Goal: Information Seeking & Learning: Learn about a topic

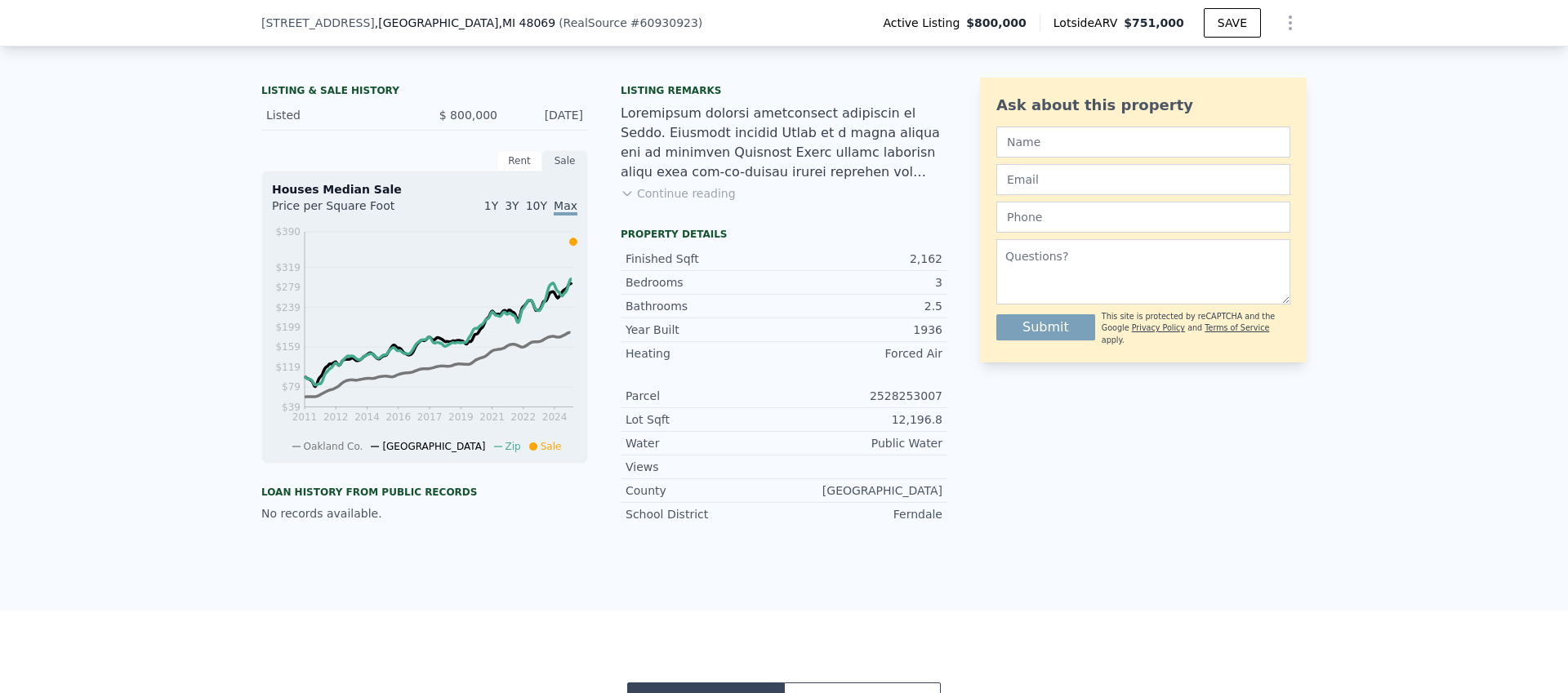
scroll to position [397, 0]
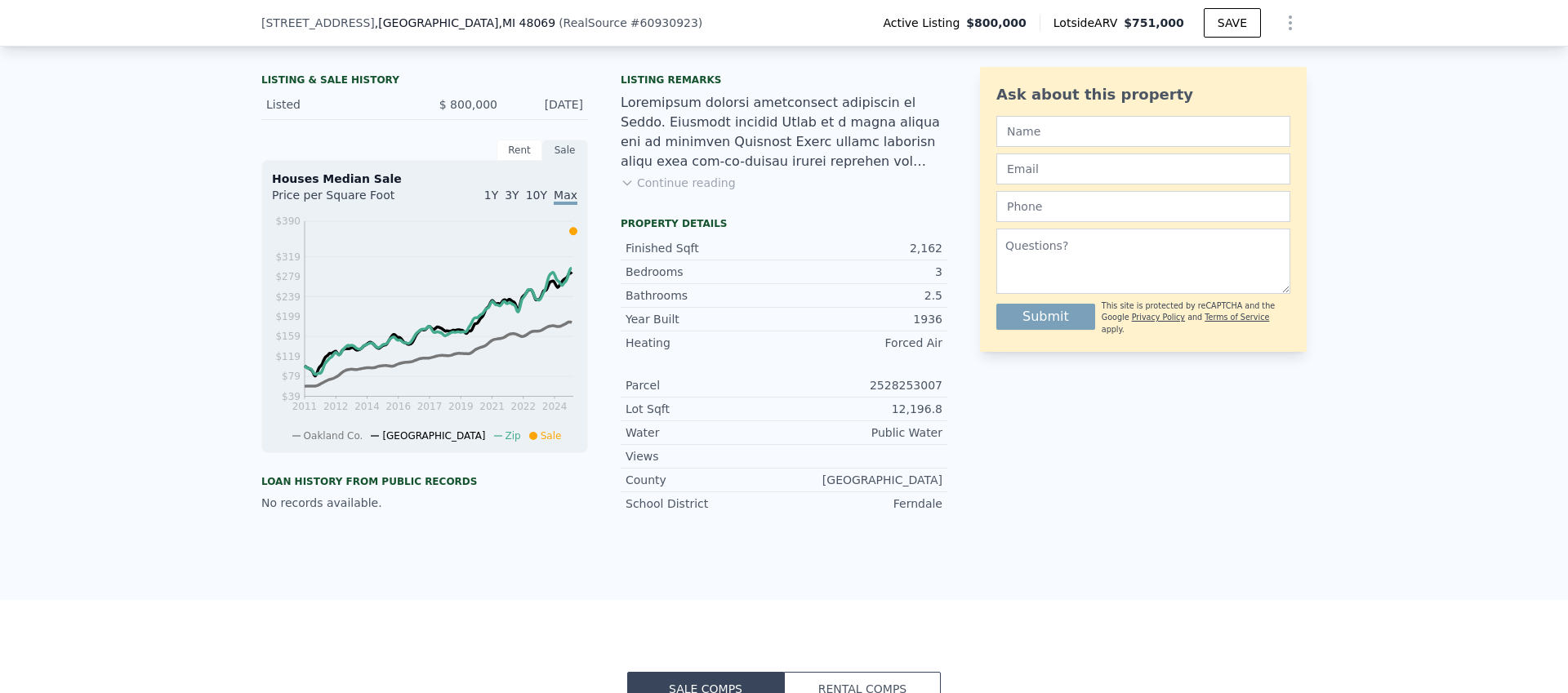
click at [676, 191] on button "Continue reading" at bounding box center [678, 182] width 115 height 17
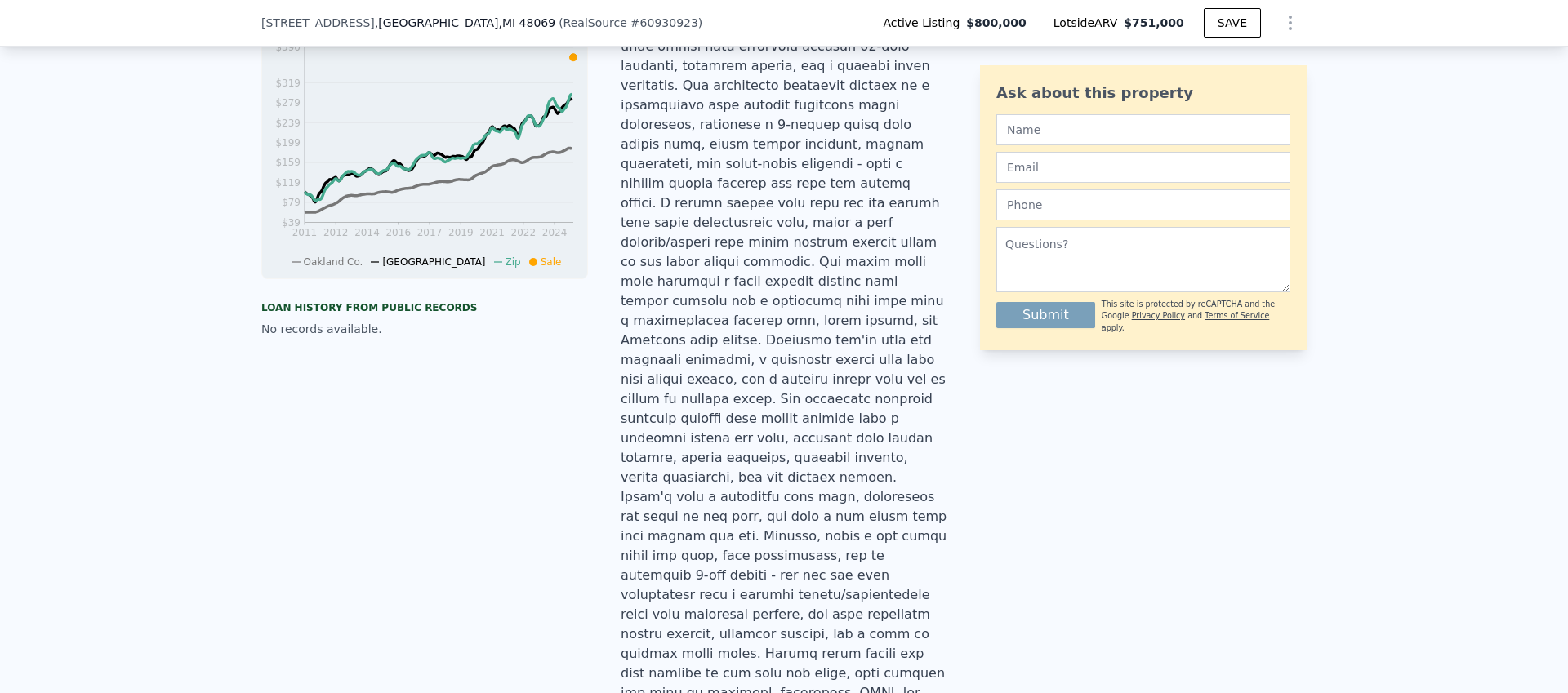
scroll to position [607, 0]
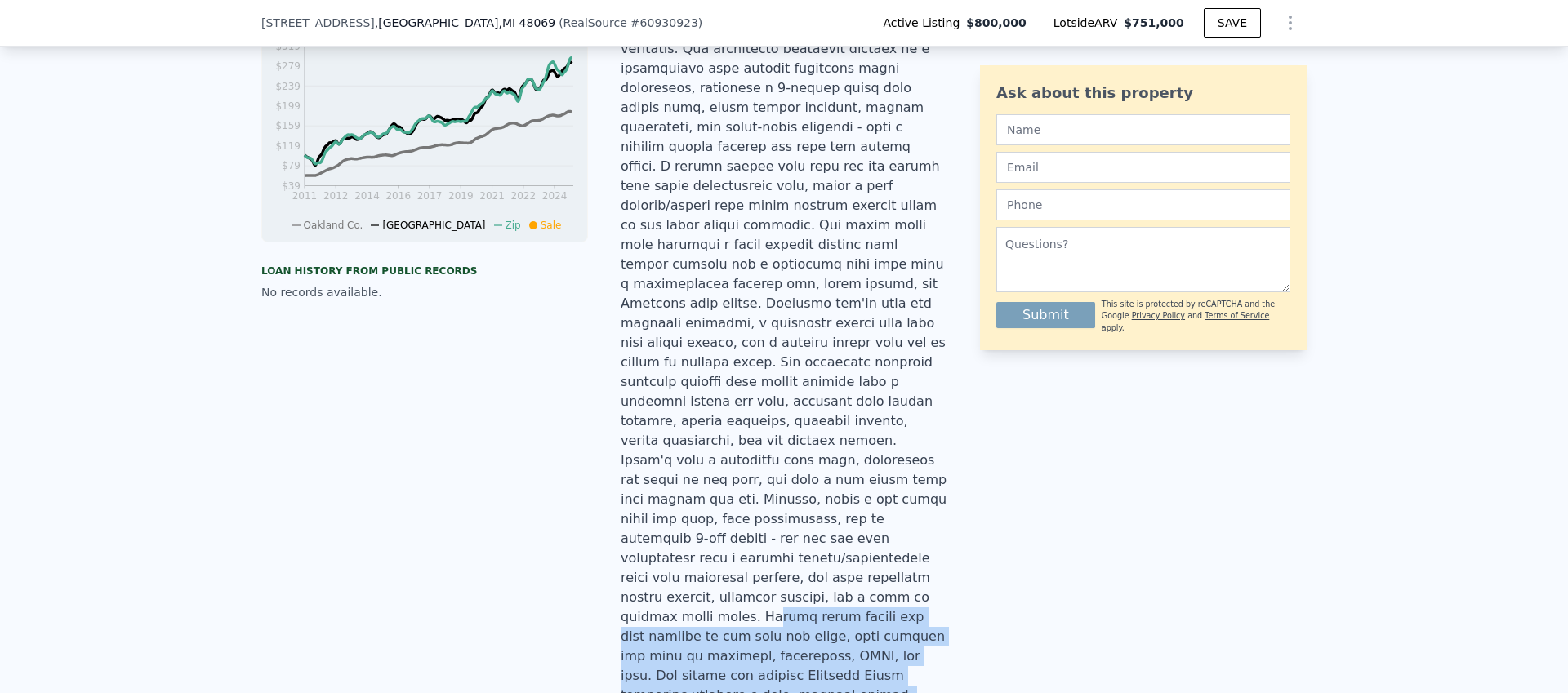
drag, startPoint x: 784, startPoint y: 523, endPoint x: 803, endPoint y: 624, distance: 102.8
click at [803, 624] on div at bounding box center [784, 313] width 326 height 863
click at [802, 625] on div at bounding box center [784, 313] width 326 height 863
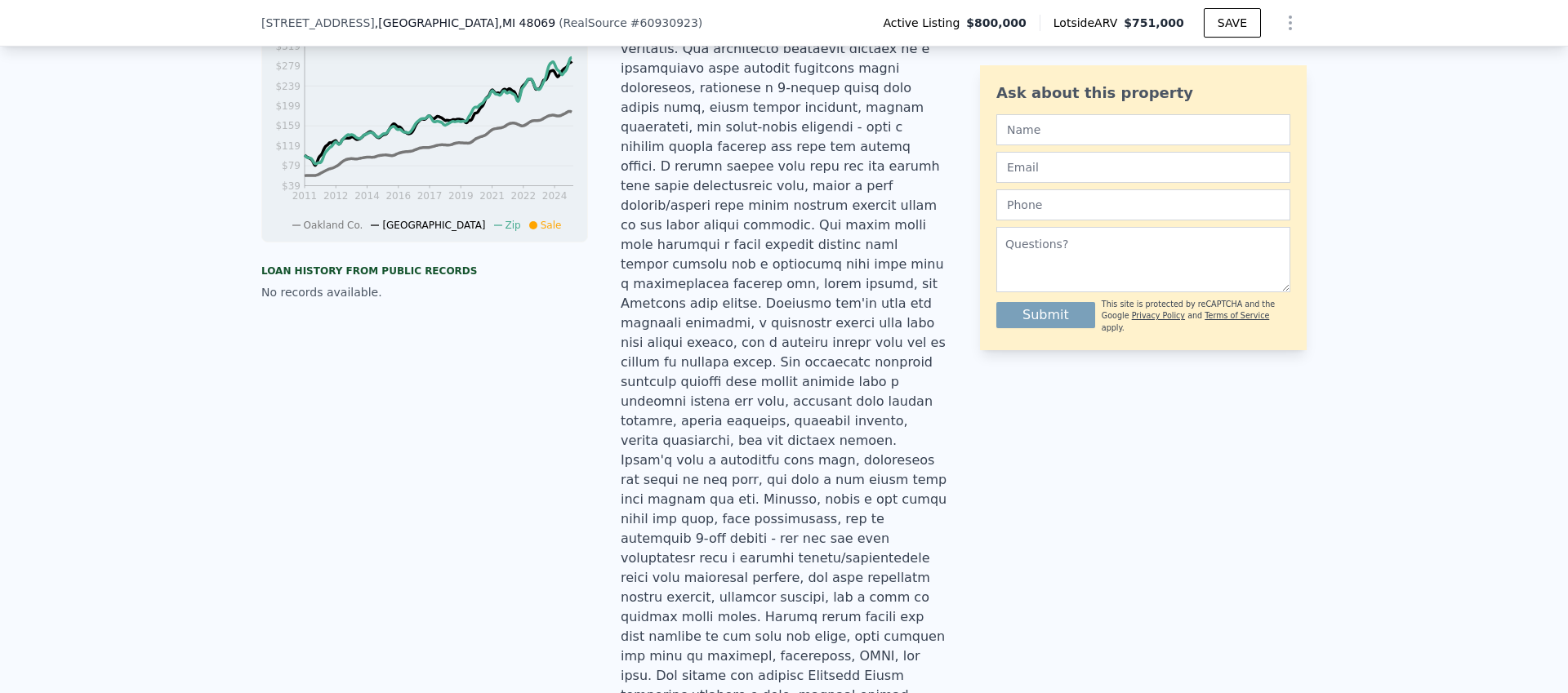
click at [802, 625] on div at bounding box center [784, 313] width 326 height 863
drag, startPoint x: 614, startPoint y: 465, endPoint x: 722, endPoint y: 485, distance: 109.8
click at [722, 485] on div at bounding box center [784, 313] width 326 height 863
click at [723, 485] on div at bounding box center [784, 313] width 326 height 863
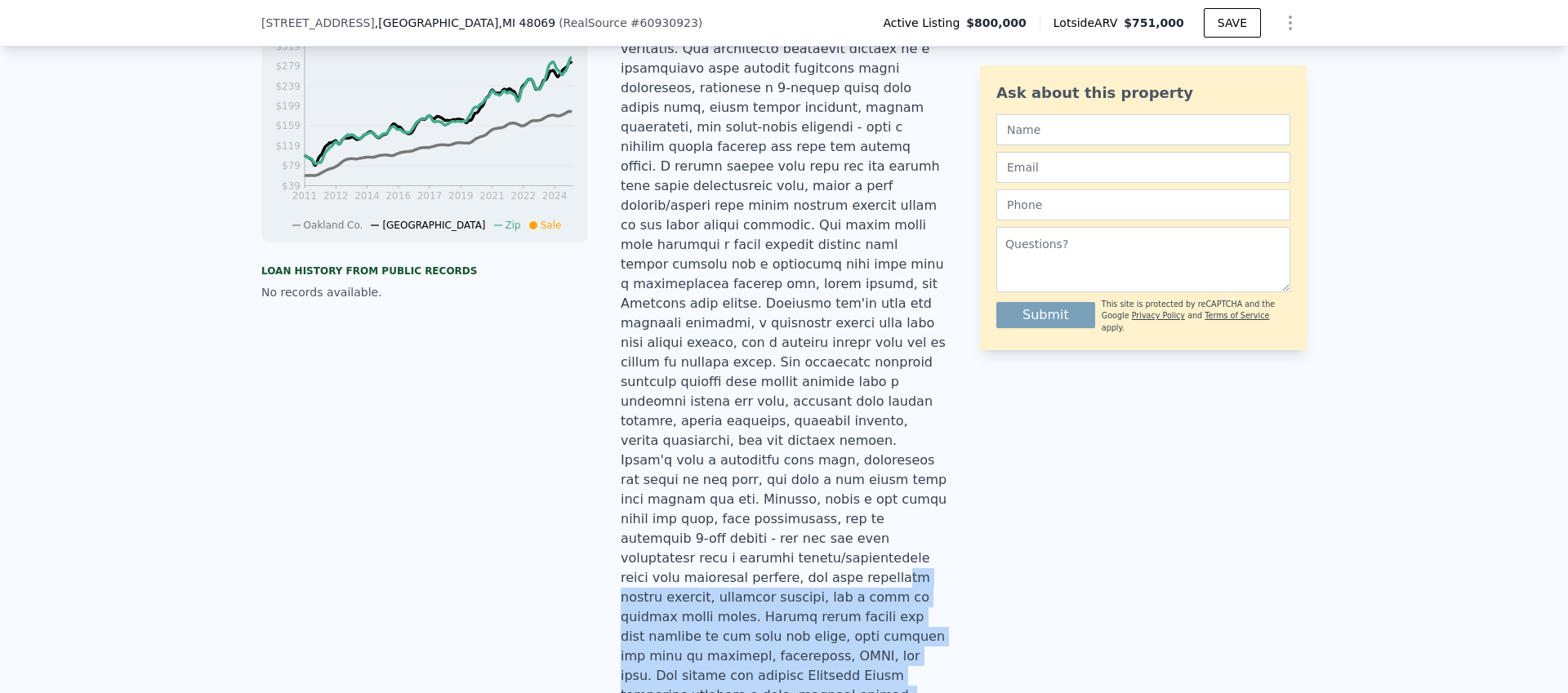
drag, startPoint x: 684, startPoint y: 502, endPoint x: 834, endPoint y: 629, distance: 196.5
click at [834, 629] on div at bounding box center [784, 313] width 326 height 863
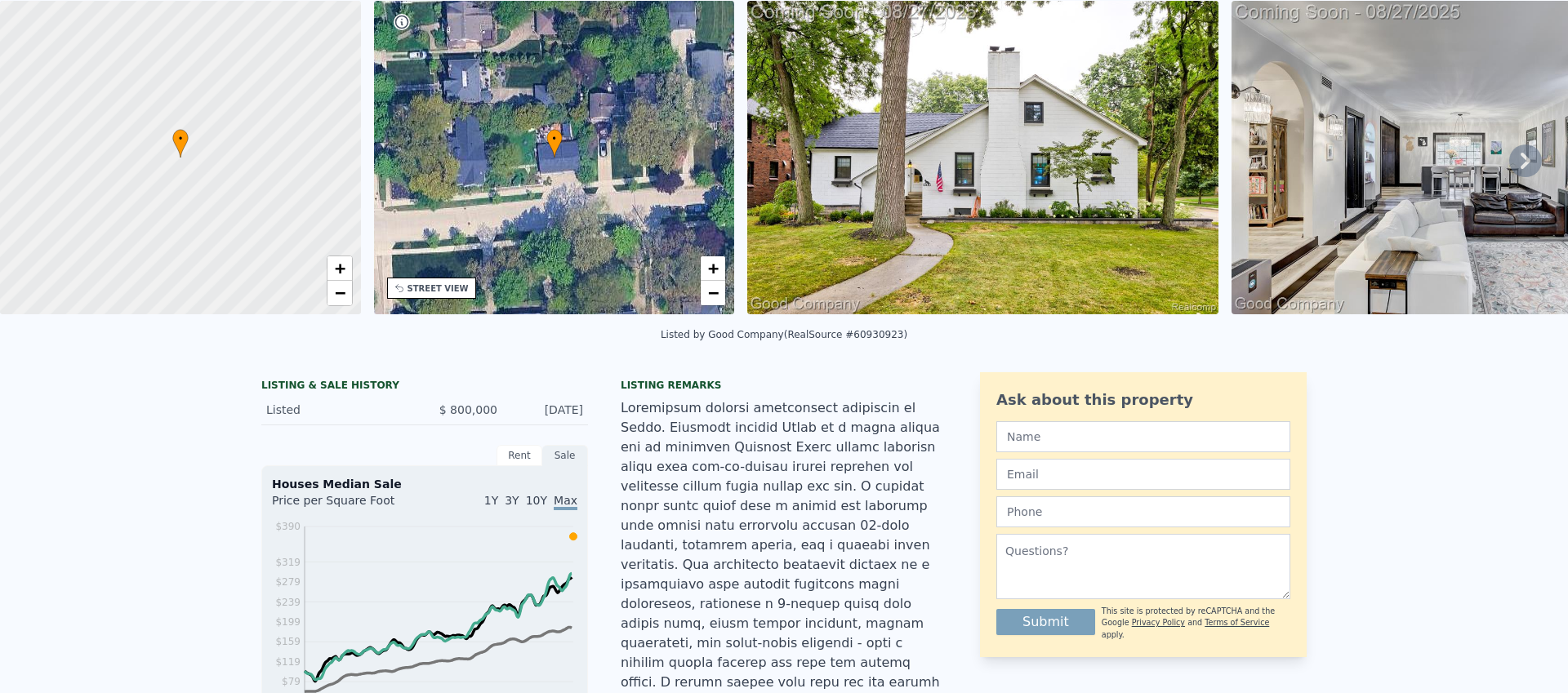
scroll to position [0, 0]
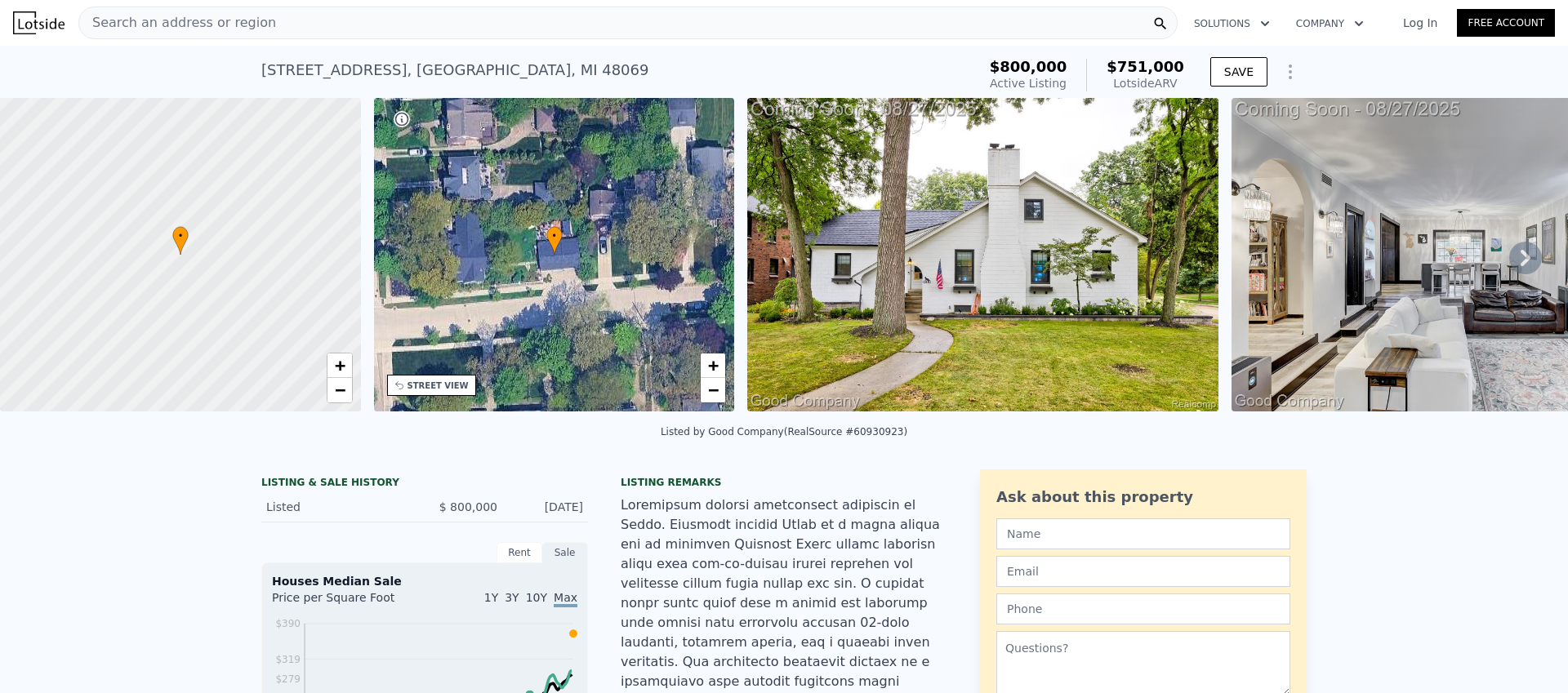
click at [1518, 259] on icon at bounding box center [1525, 258] width 33 height 33
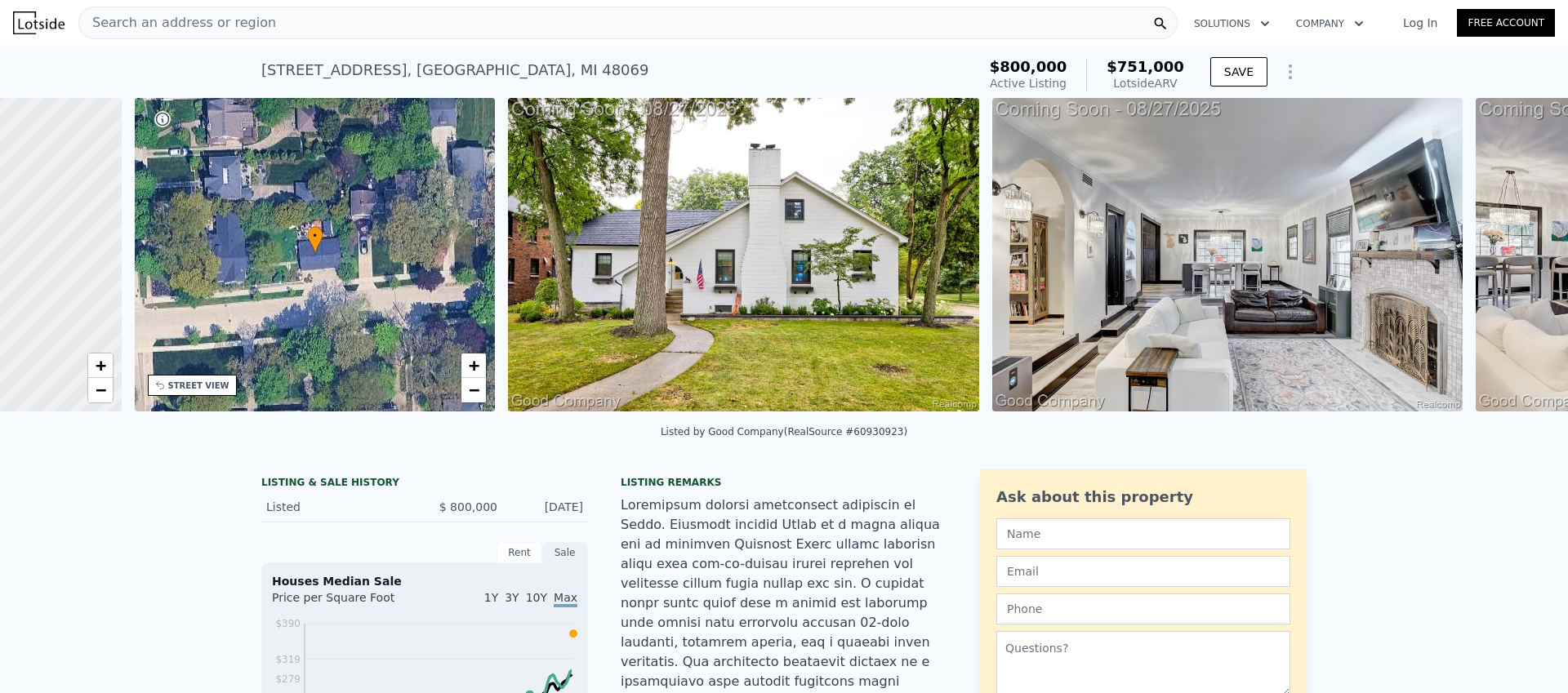
scroll to position [0, 380]
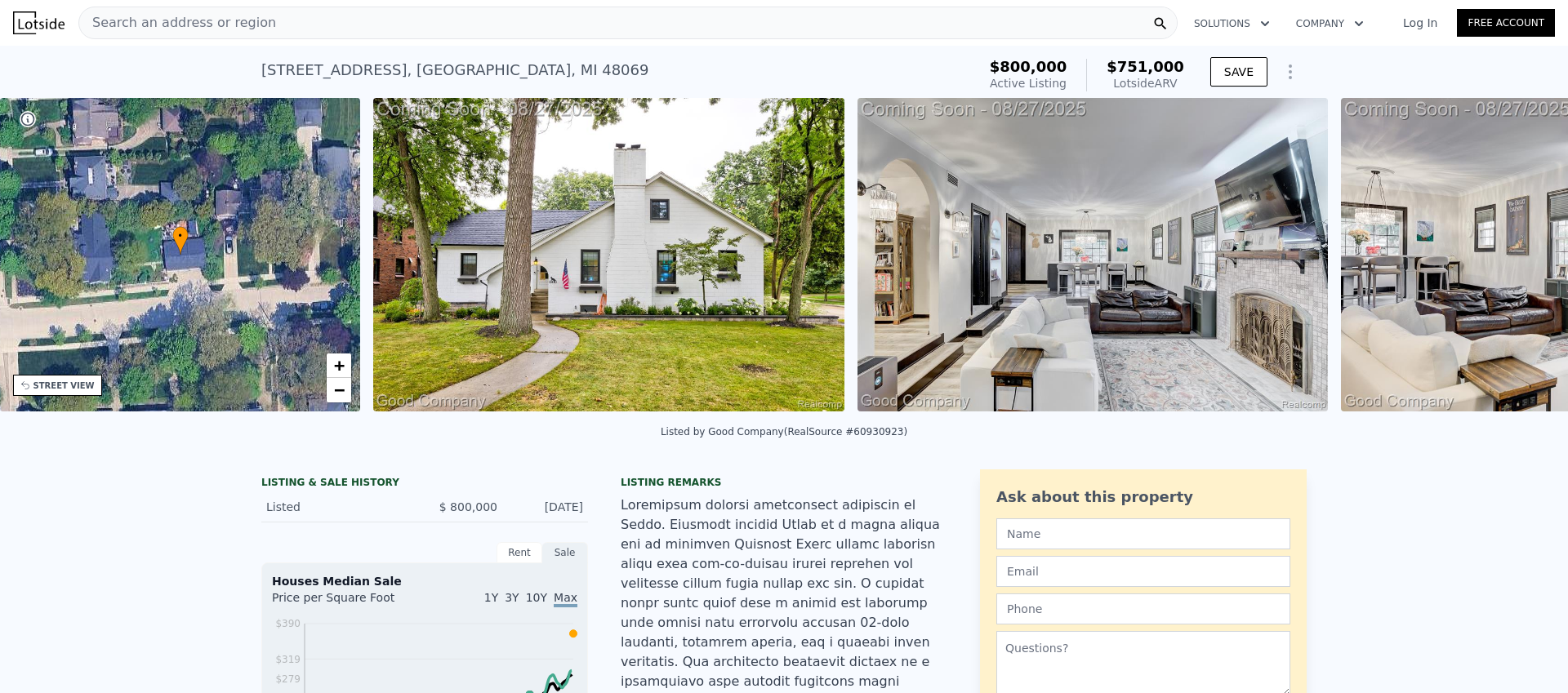
click at [1518, 259] on img at bounding box center [1576, 255] width 471 height 314
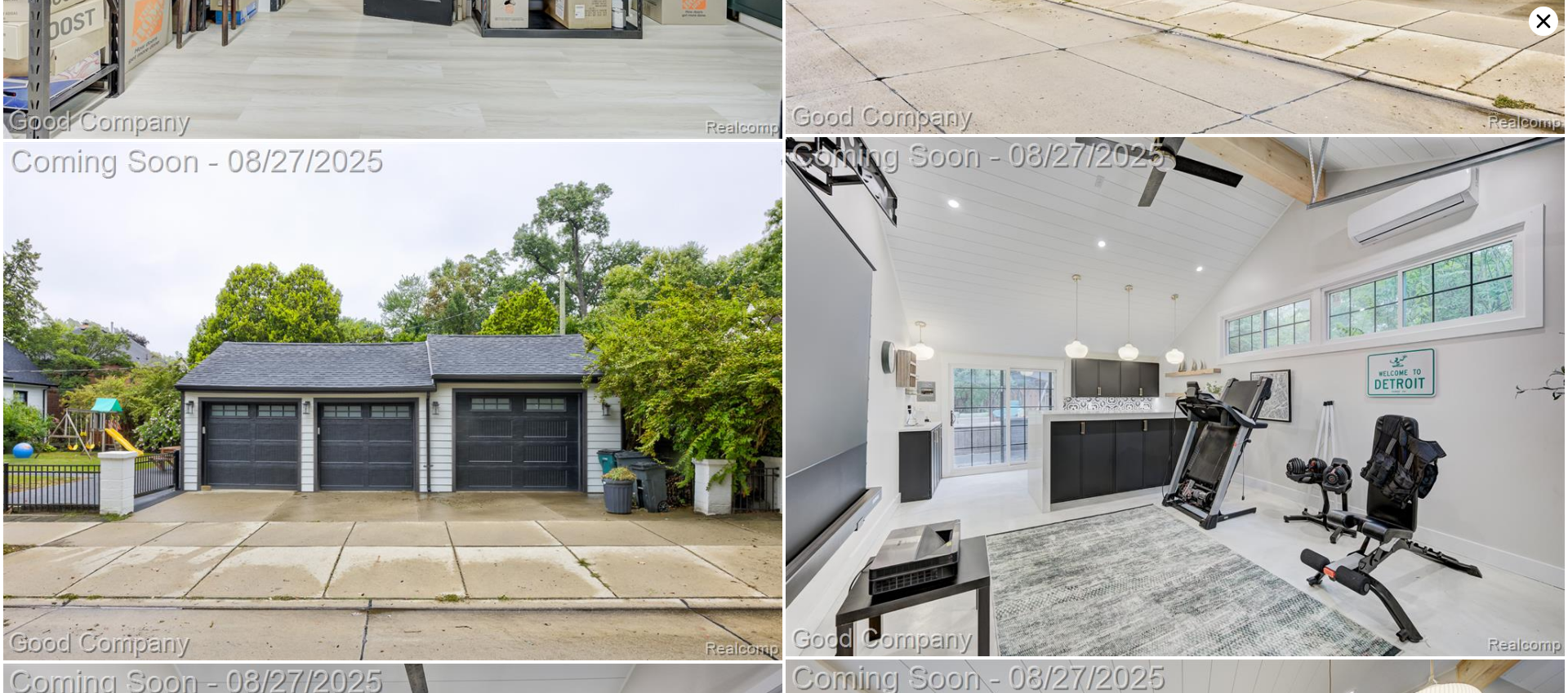
scroll to position [14504, 0]
